Goal: Use online tool/utility

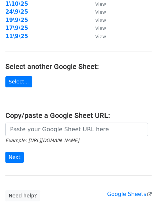
scroll to position [120, 0]
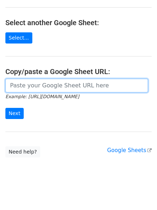
click at [44, 89] on input "url" at bounding box center [76, 86] width 143 height 14
paste input "https://docs.google.com/spreadsheets/d/13870Z5CdwVNWwe1csIABA5uHzmnYo-GZZmk8ZYj…"
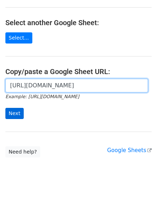
scroll to position [0, 164]
type input "https://docs.google.com/spreadsheets/d/13870Z5CdwVNWwe1csIABA5uHzmnYo-GZZmk8ZYj…"
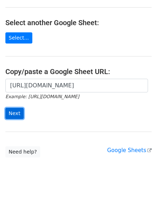
scroll to position [0, 0]
click at [19, 113] on input "Next" at bounding box center [14, 113] width 18 height 11
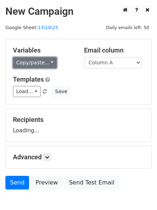
click at [41, 59] on link "Copy/paste..." at bounding box center [35, 62] width 44 height 11
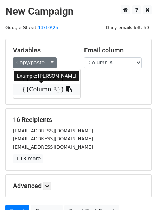
click at [35, 85] on link "{{Column B}}" at bounding box center [46, 90] width 67 height 12
